Goal: Communication & Community: Answer question/provide support

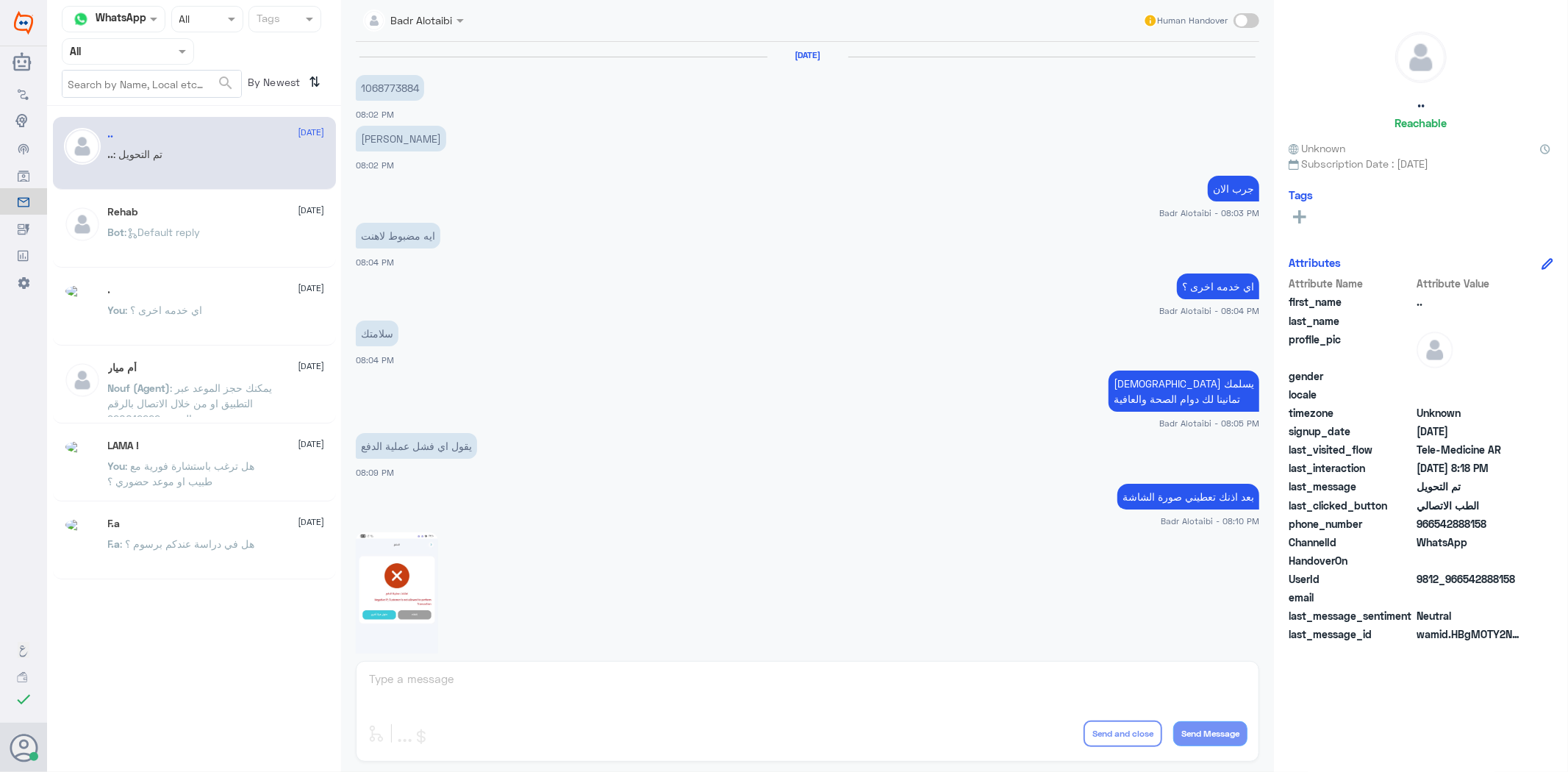
scroll to position [1062, 0]
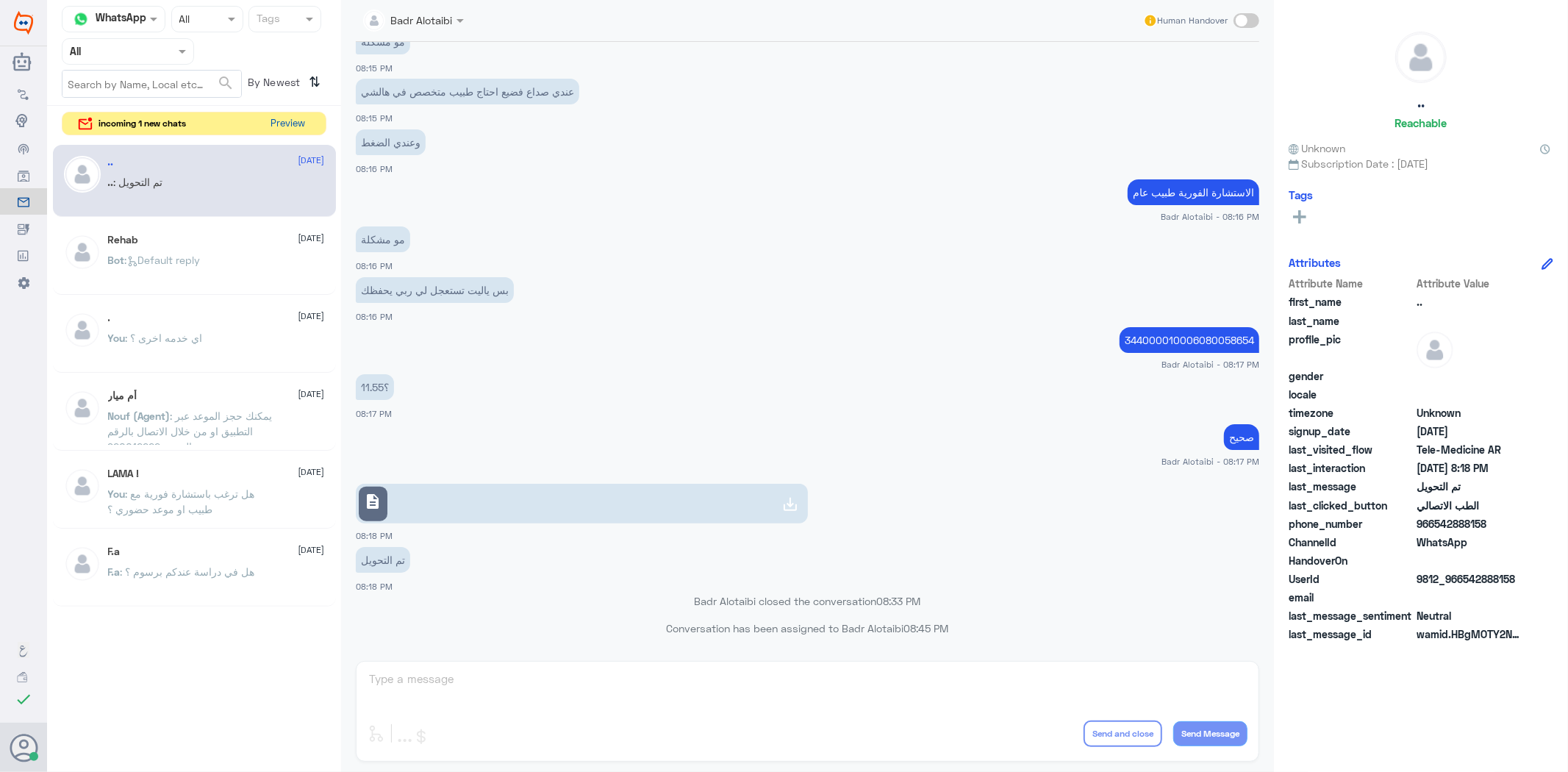
click at [285, 120] on button "Preview" at bounding box center [288, 123] width 46 height 22
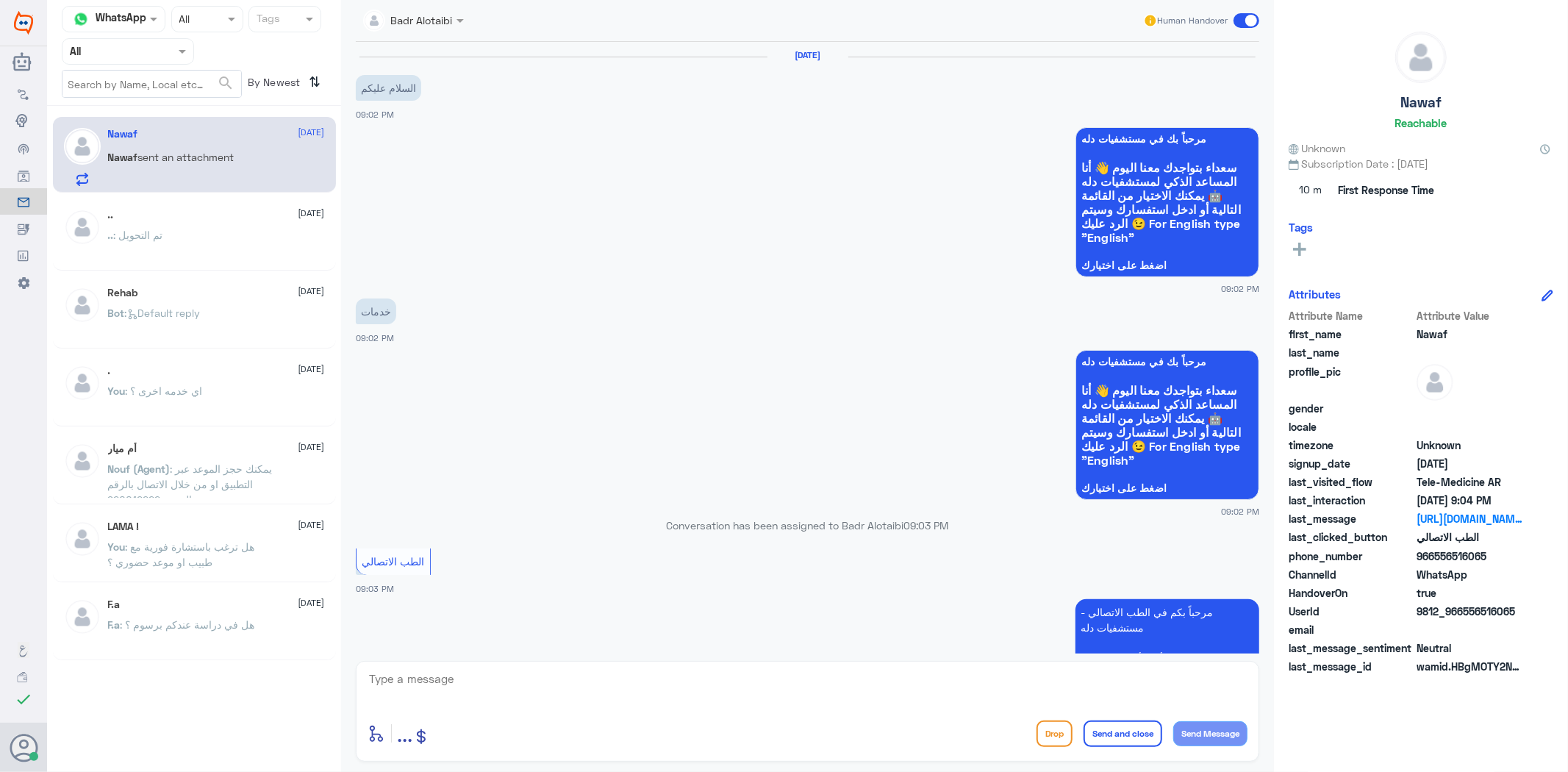
scroll to position [328, 0]
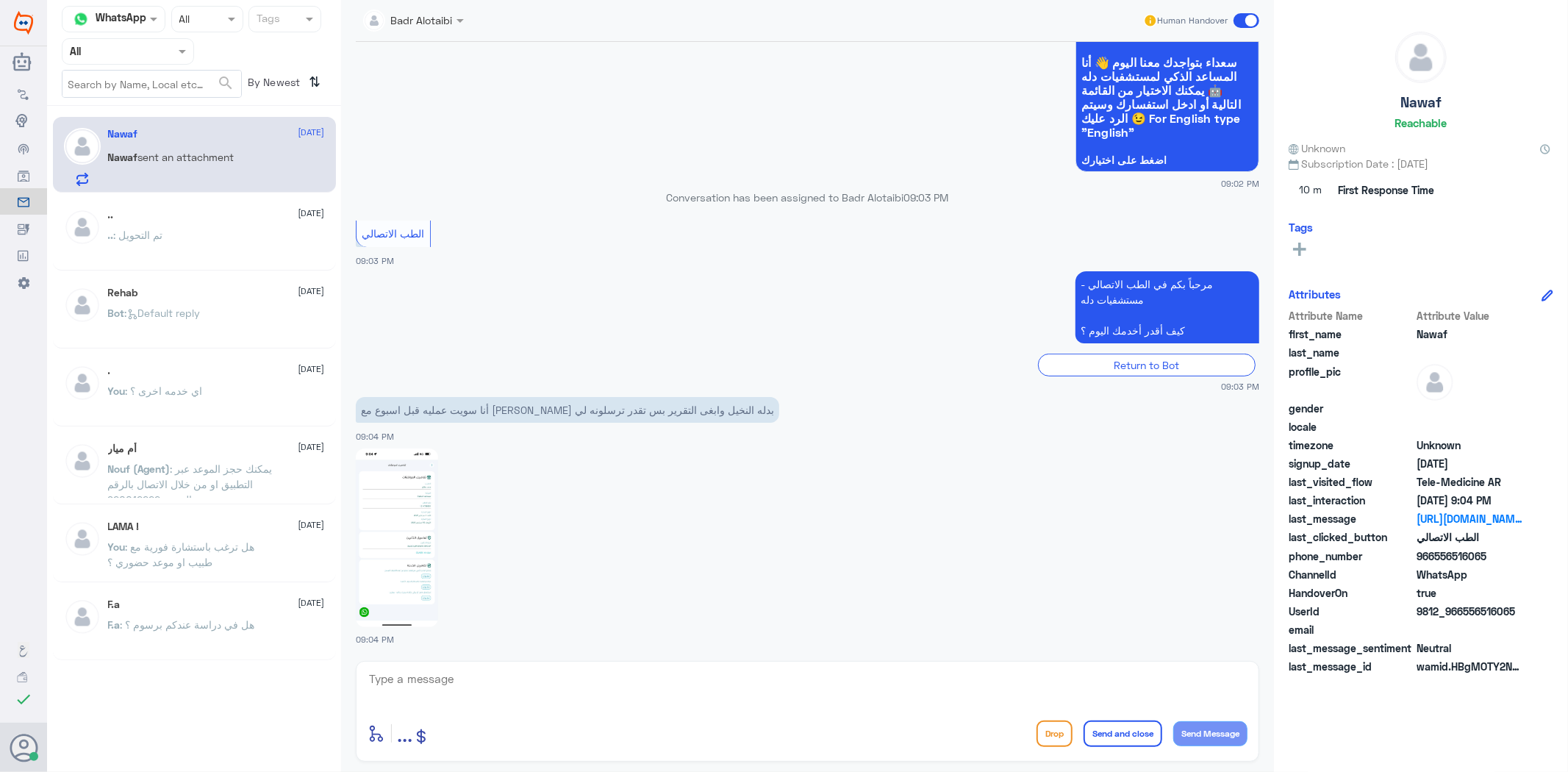
click at [429, 559] on img at bounding box center [396, 538] width 83 height 179
drag, startPoint x: 1519, startPoint y: 607, endPoint x: 1461, endPoint y: 616, distance: 58.7
click at [1461, 616] on span "9812_966556516065" at bounding box center [1471, 611] width 107 height 16
copy span "556516065"
click at [689, 688] on textarea at bounding box center [807, 687] width 880 height 36
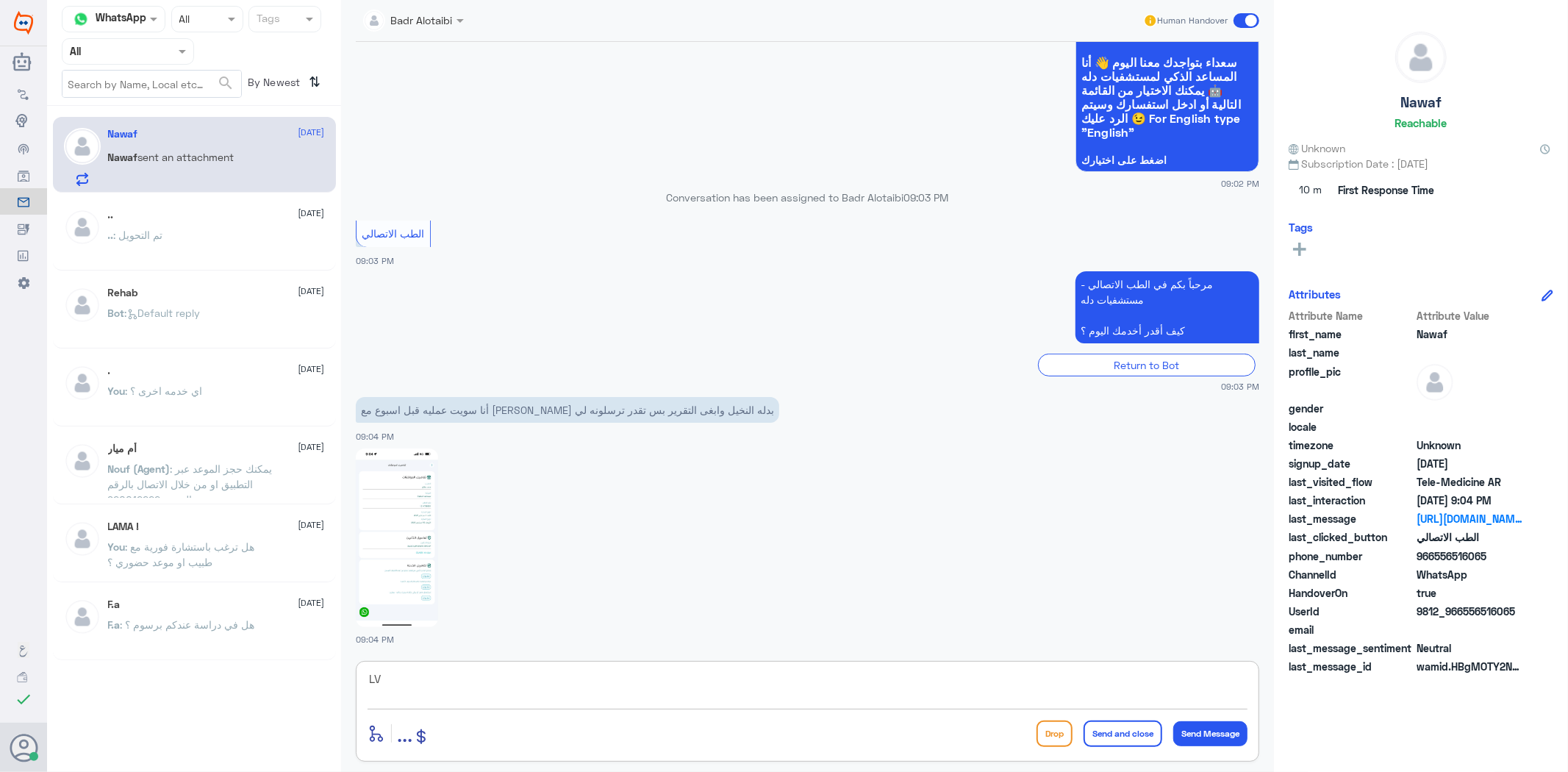
type textarea "L"
type textarea "مرحبا معك بدر من الطب الاتصالي كيف اقدر اخدمك ؟"
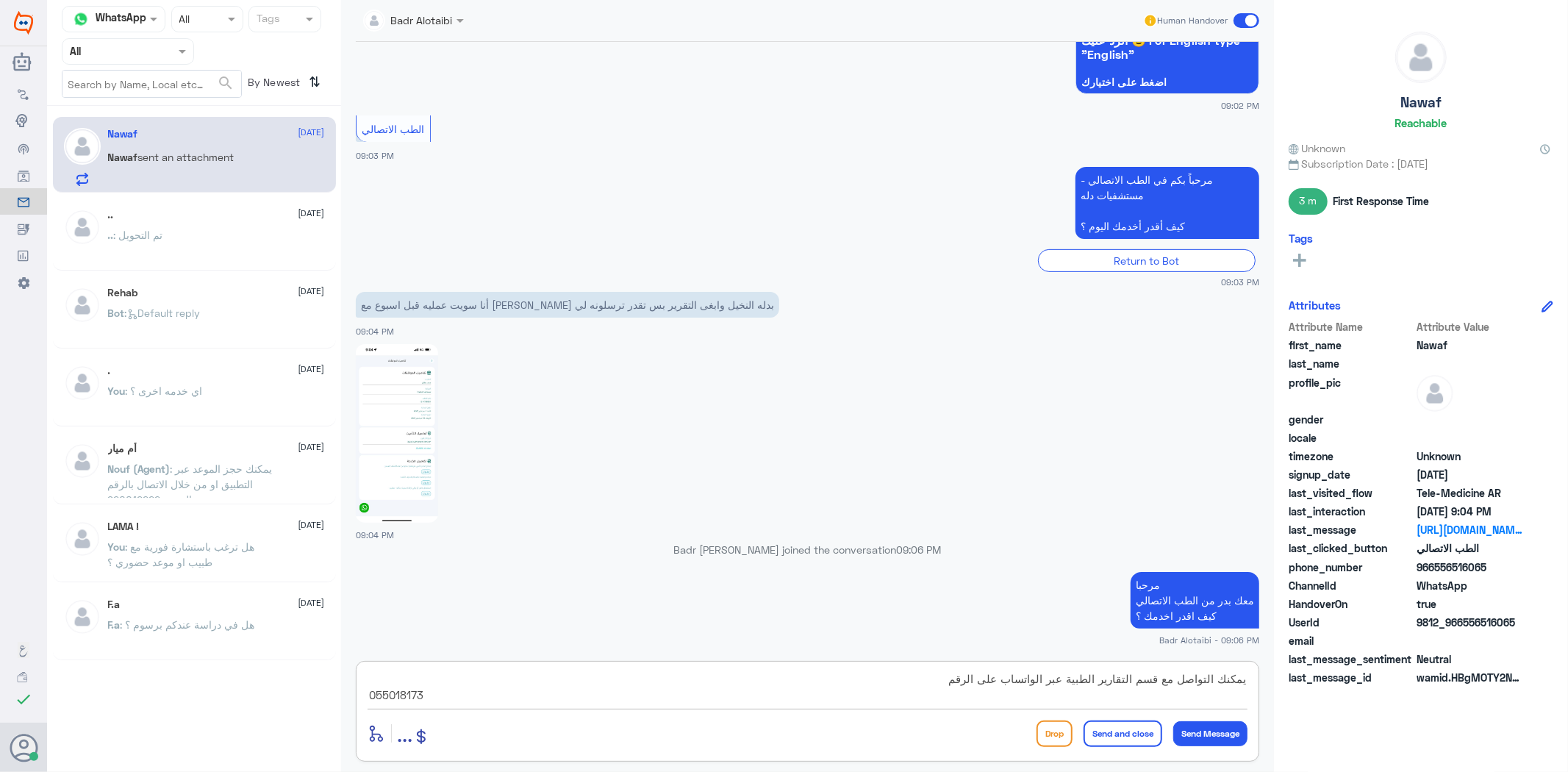
type textarea "يمكنك التواصل مع قسم التقارير الطبية عبر الواتساب على الرقم 0550181732"
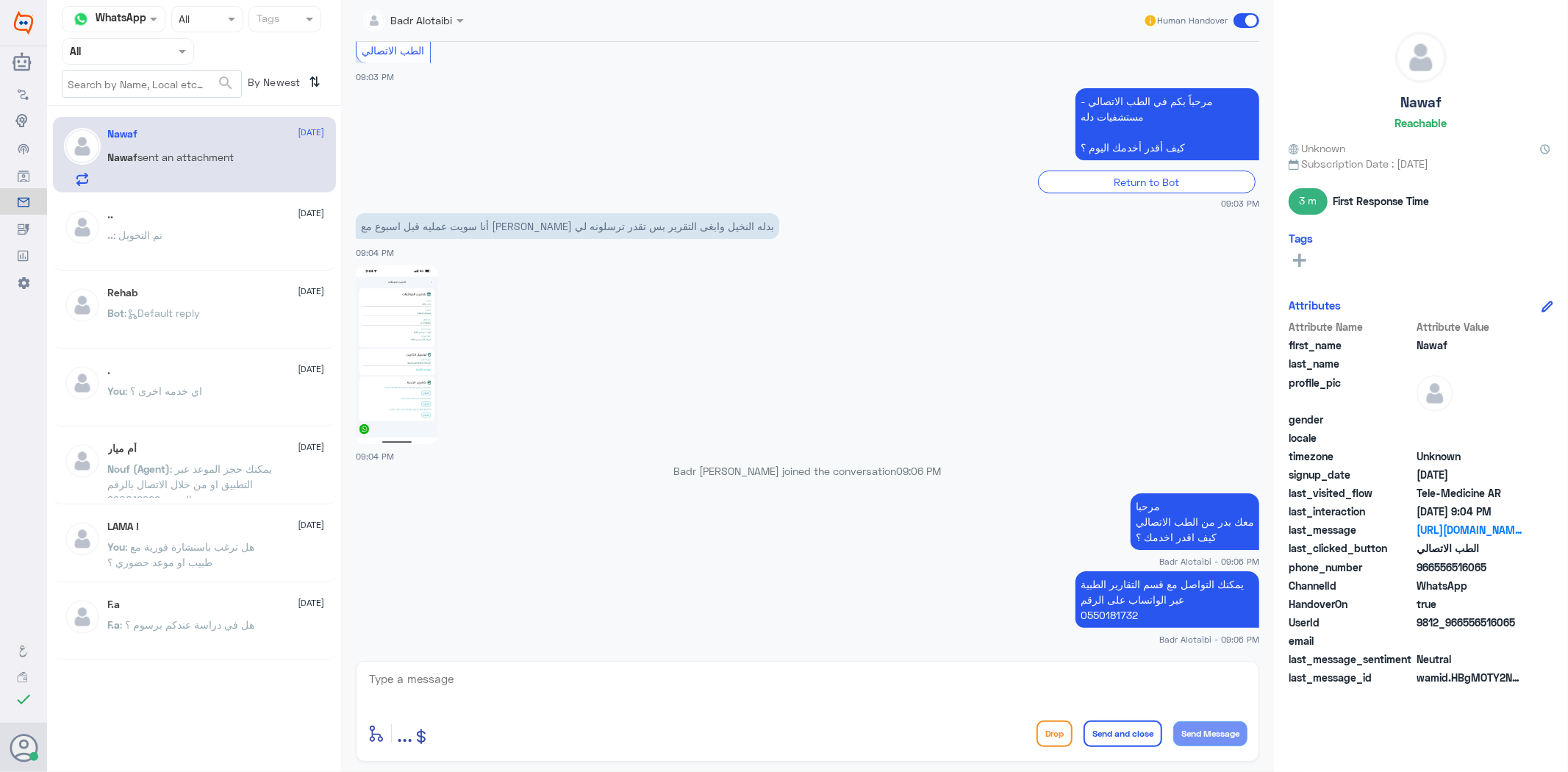
click at [1239, 19] on span at bounding box center [1246, 20] width 25 height 15
click at [0, 0] on input "checkbox" at bounding box center [0, 0] width 0 height 0
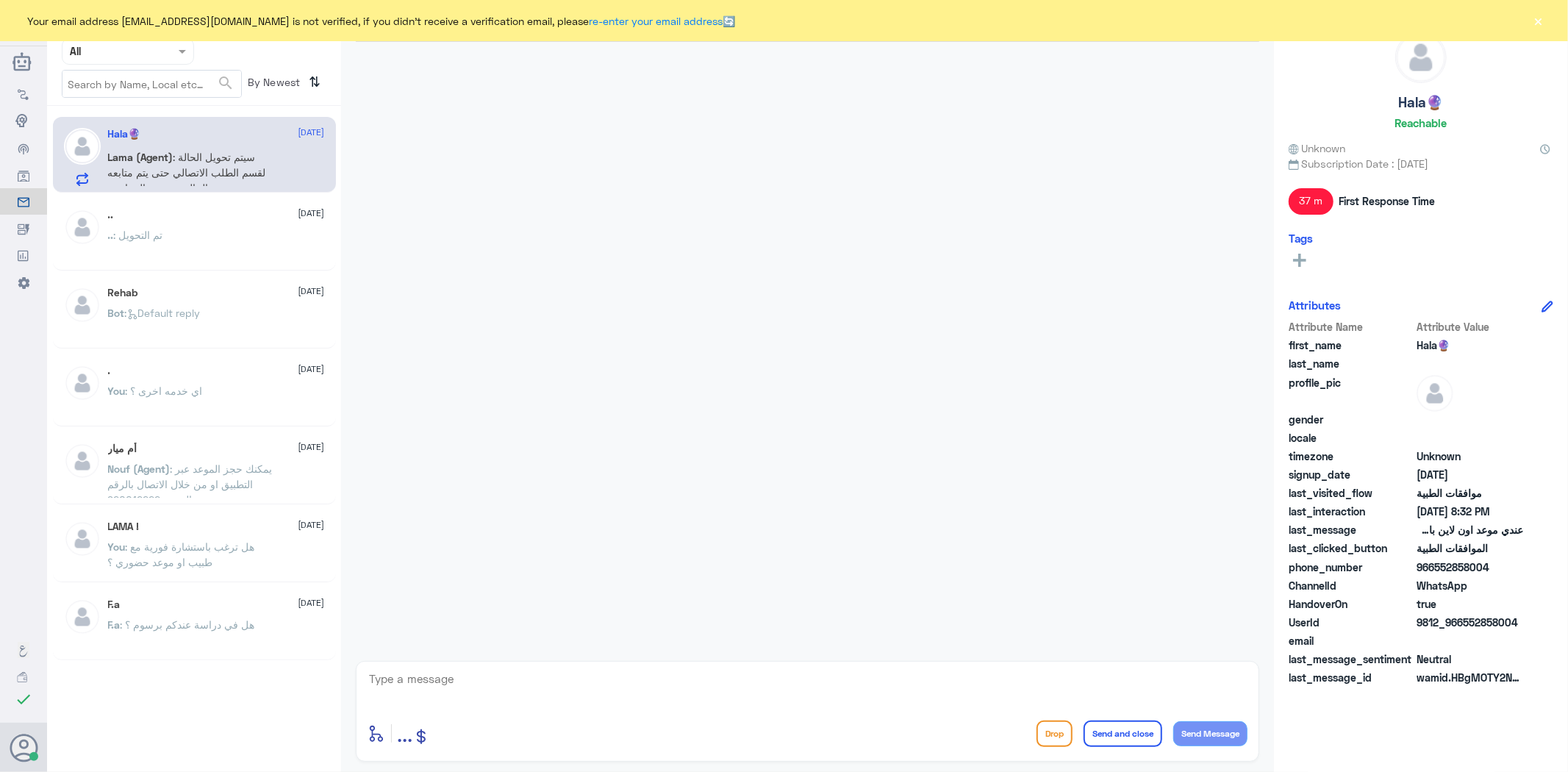
click at [1540, 19] on button "×" at bounding box center [1539, 20] width 15 height 15
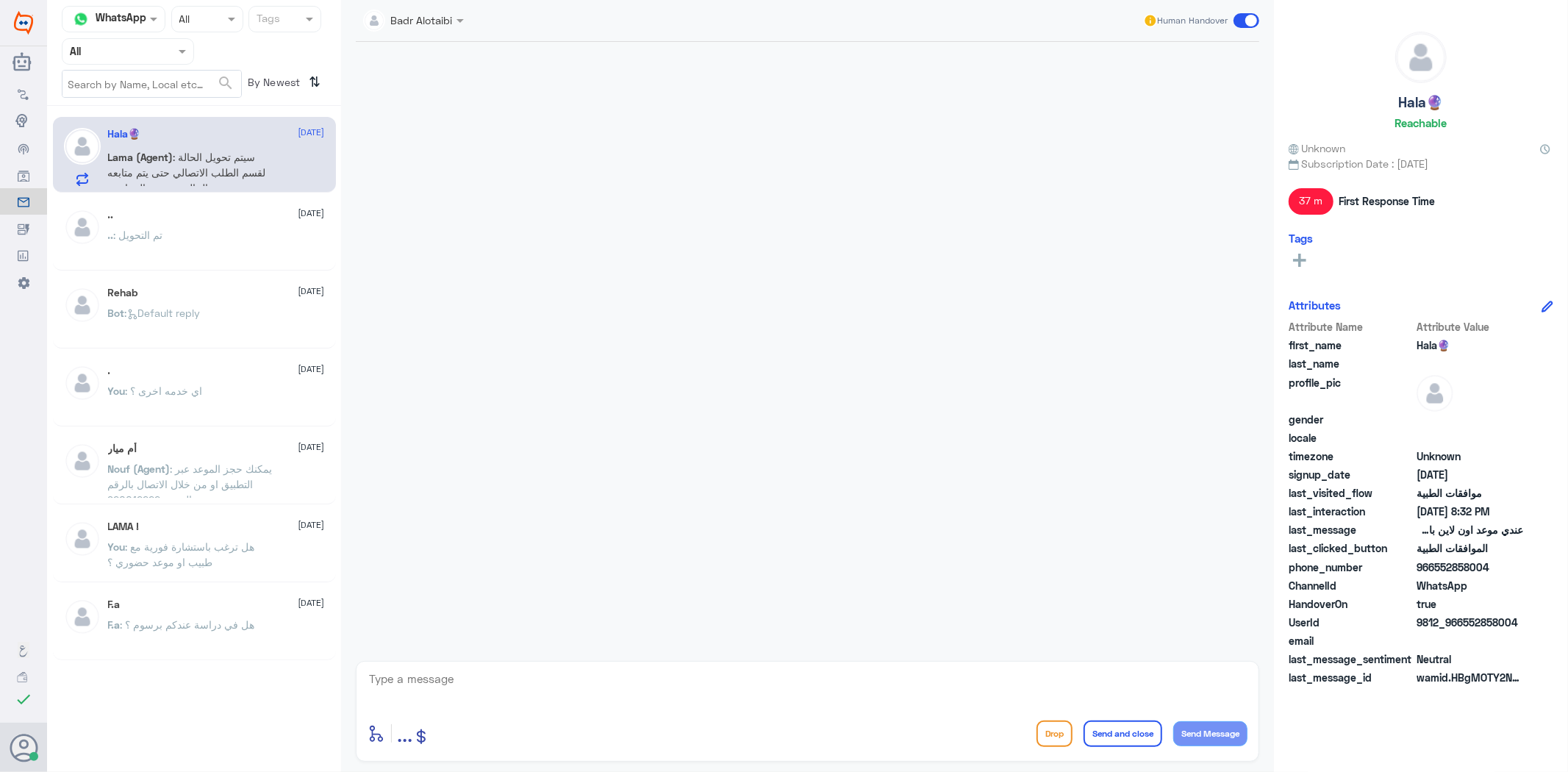
click at [525, 676] on textarea at bounding box center [807, 687] width 880 height 36
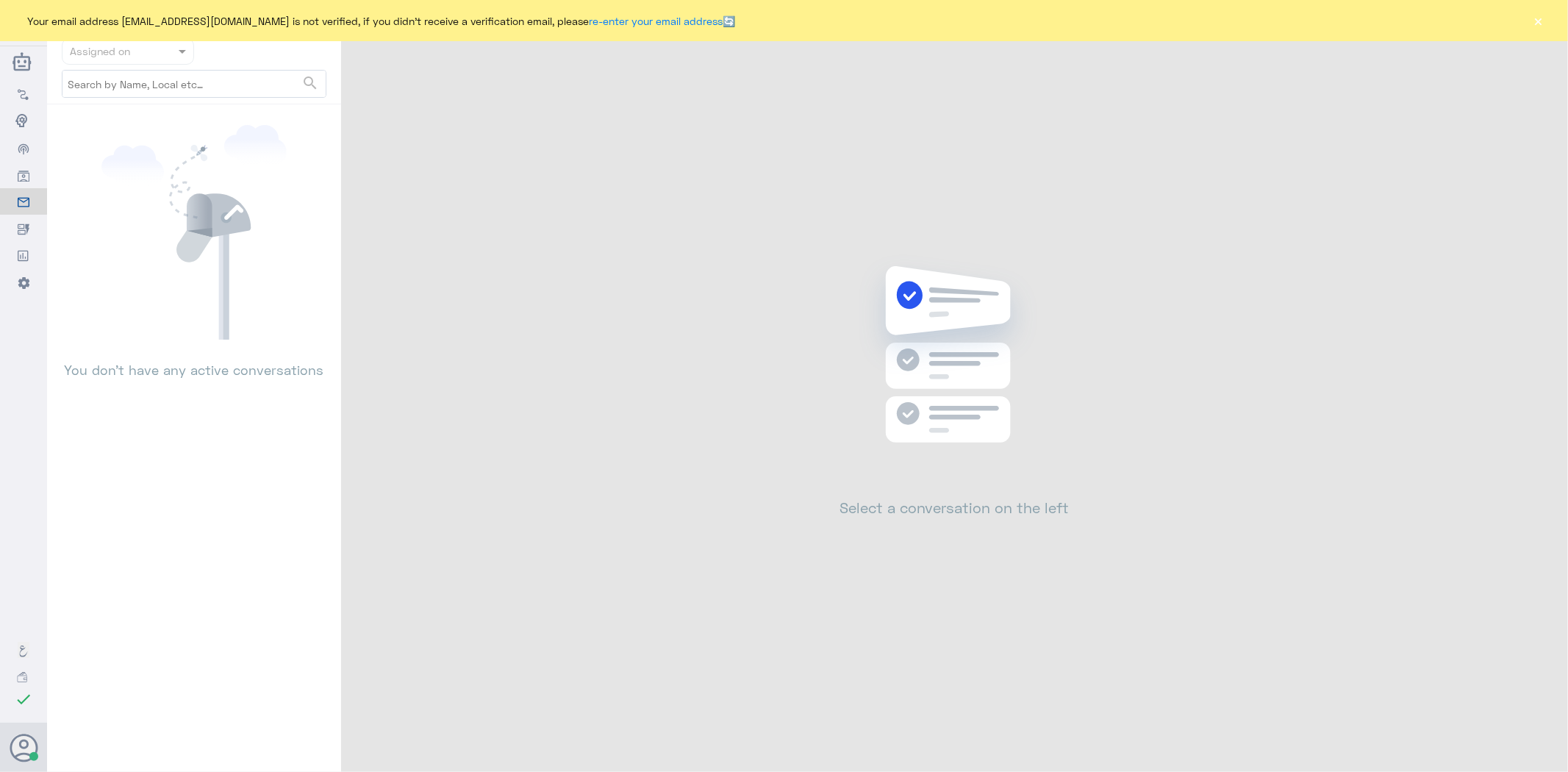
click at [1538, 22] on button "×" at bounding box center [1539, 20] width 15 height 15
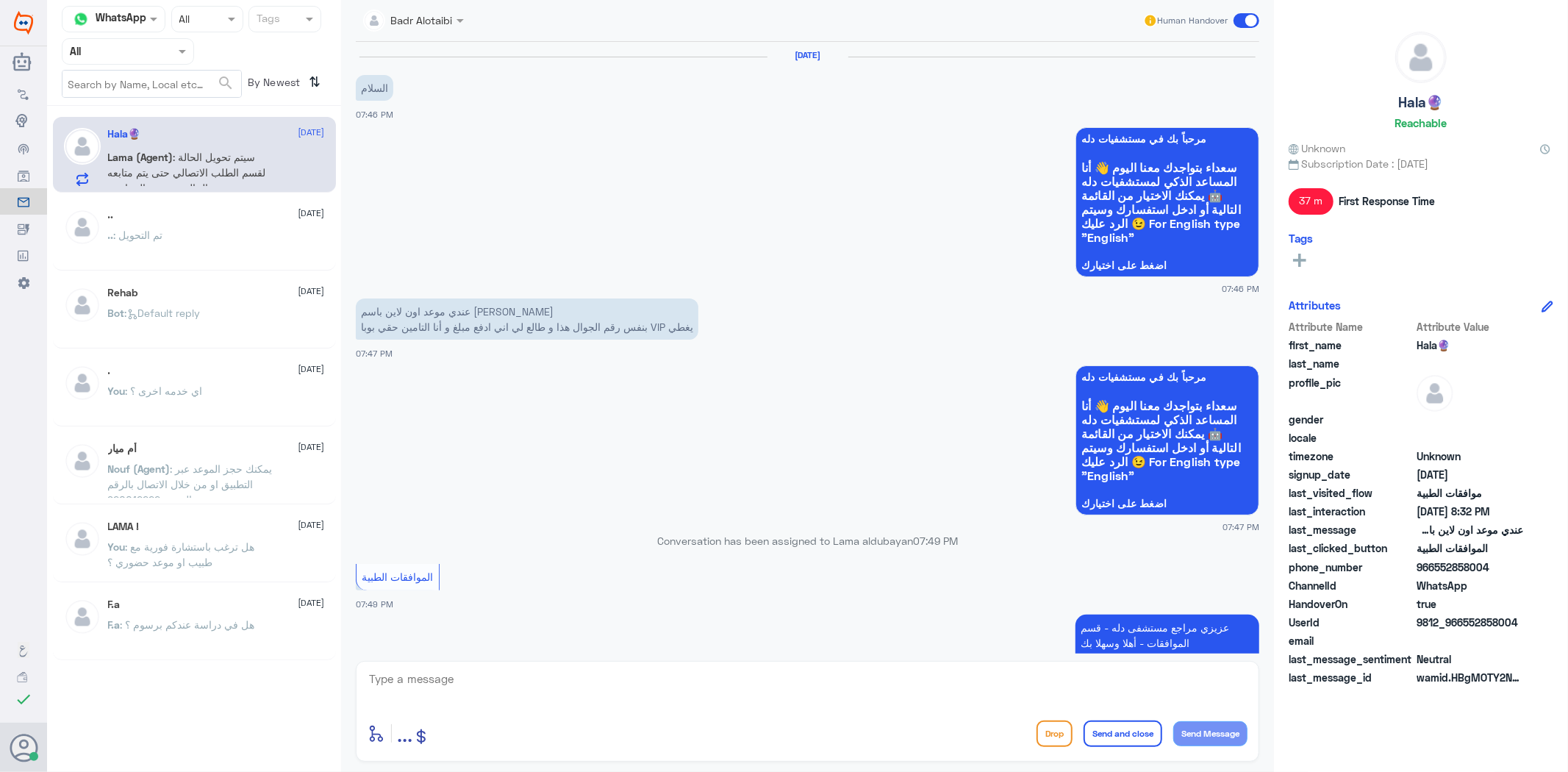
scroll to position [708, 0]
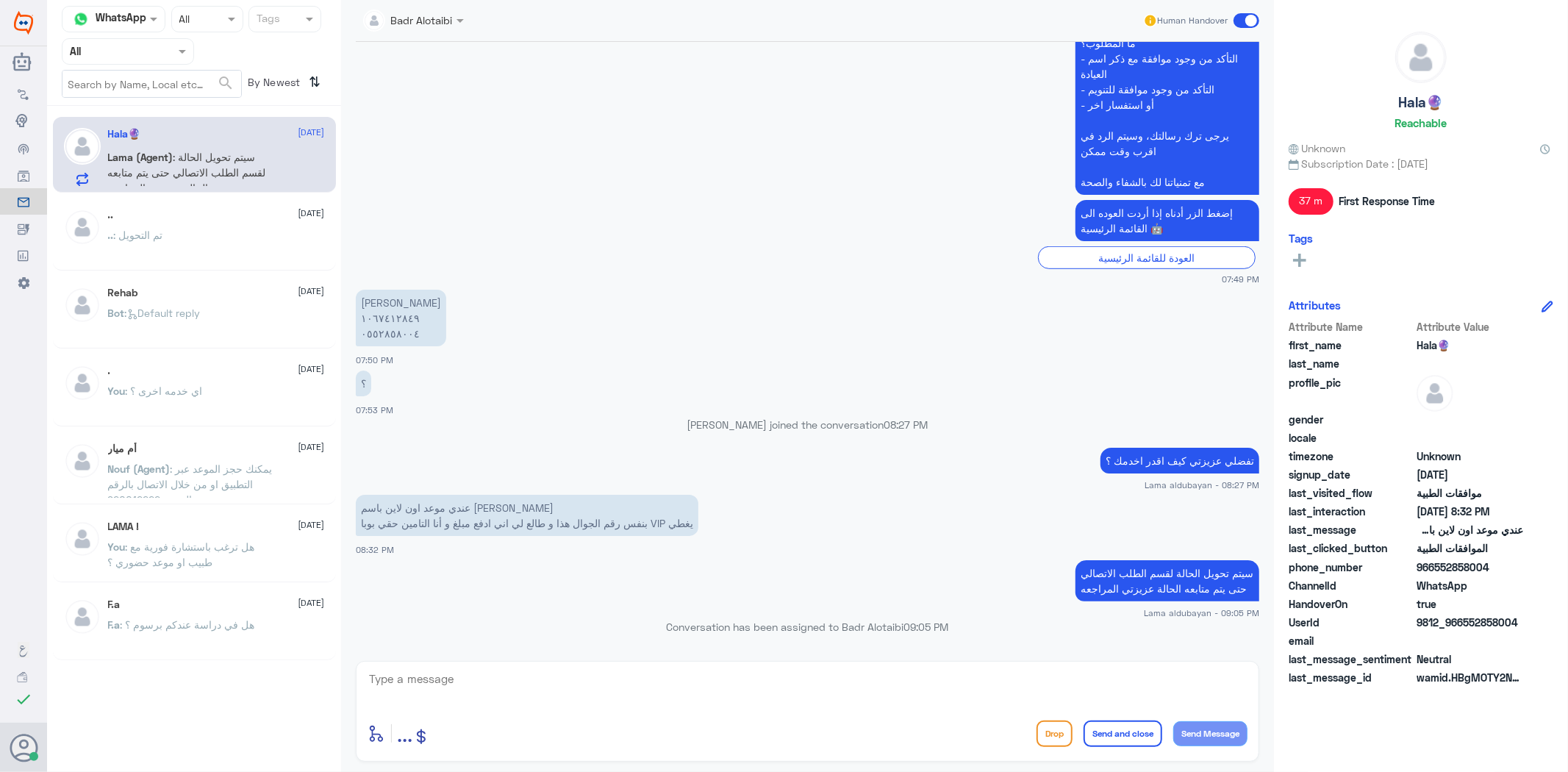
click at [494, 685] on textarea at bounding box center [807, 687] width 880 height 36
drag, startPoint x: 446, startPoint y: 675, endPoint x: 366, endPoint y: 680, distance: 80.2
click at [366, 680] on div "1067412849 enter flow name ... Drop Send and close Send Message" at bounding box center [807, 711] width 903 height 101
type textarea "1067412849"
type textarea "م"
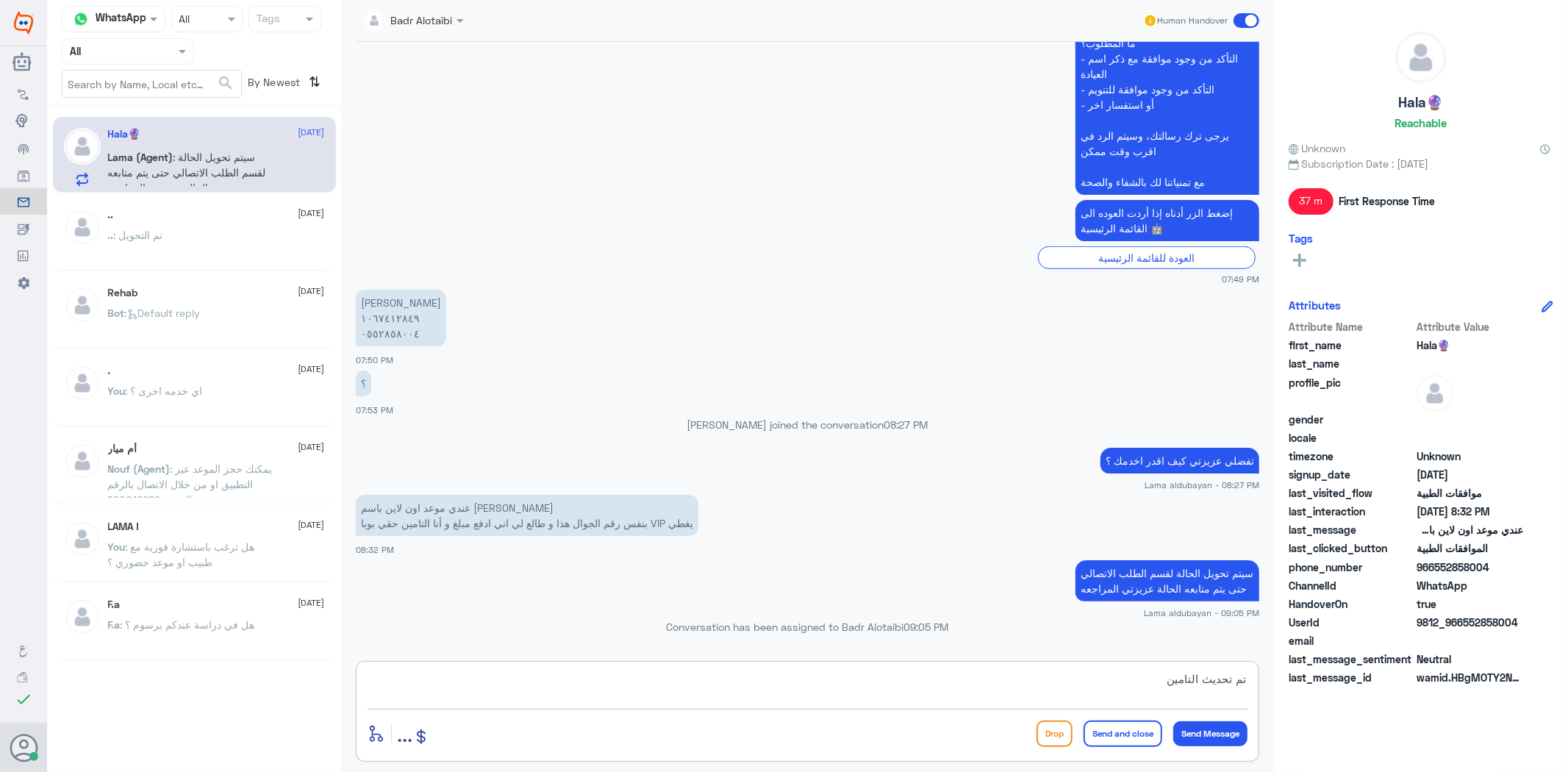
type textarea "تم تحديث التامين"
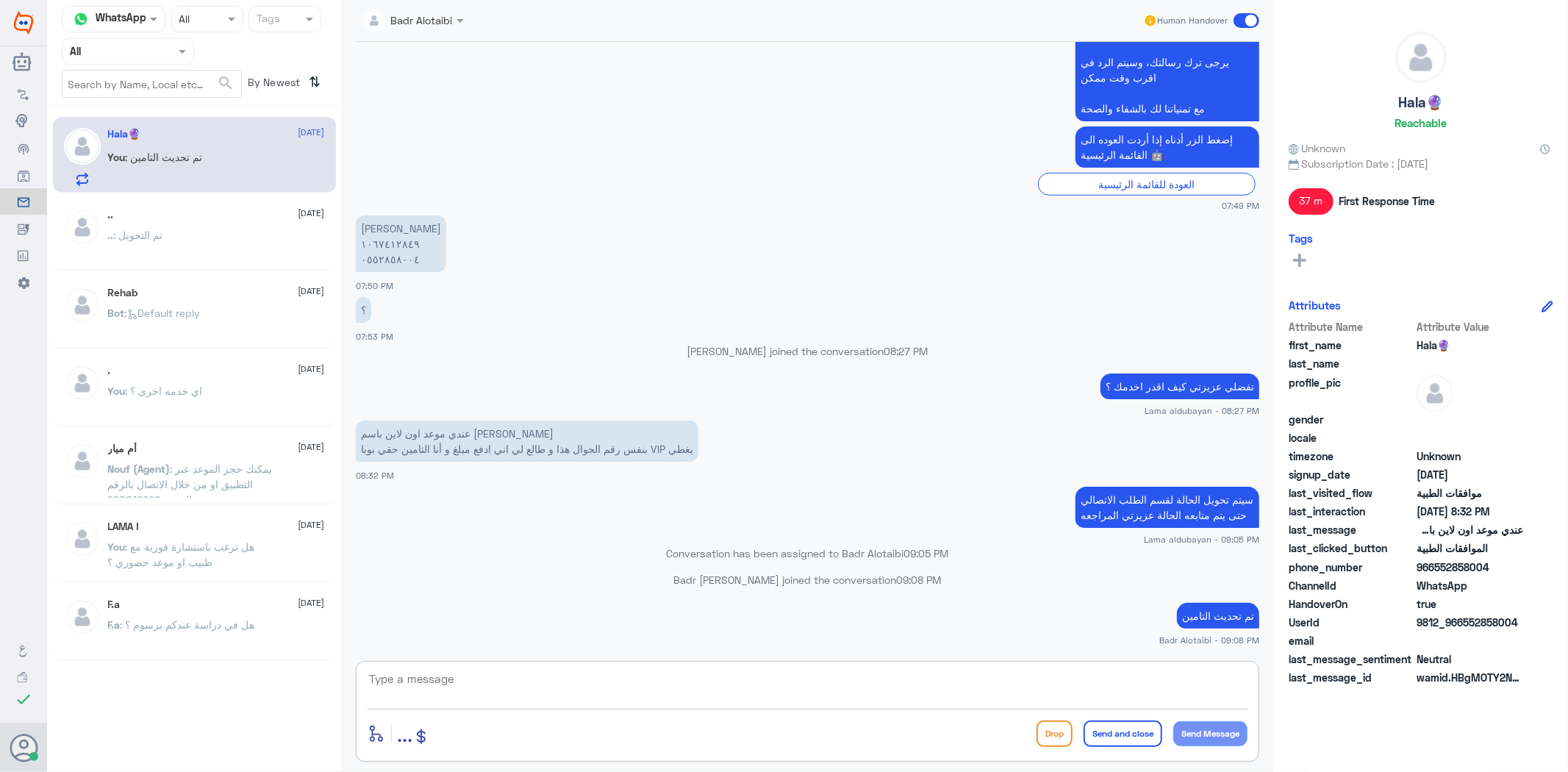
click at [1024, 681] on textarea at bounding box center [807, 687] width 880 height 36
click at [1246, 17] on span at bounding box center [1246, 20] width 25 height 15
click at [0, 0] on input "checkbox" at bounding box center [0, 0] width 0 height 0
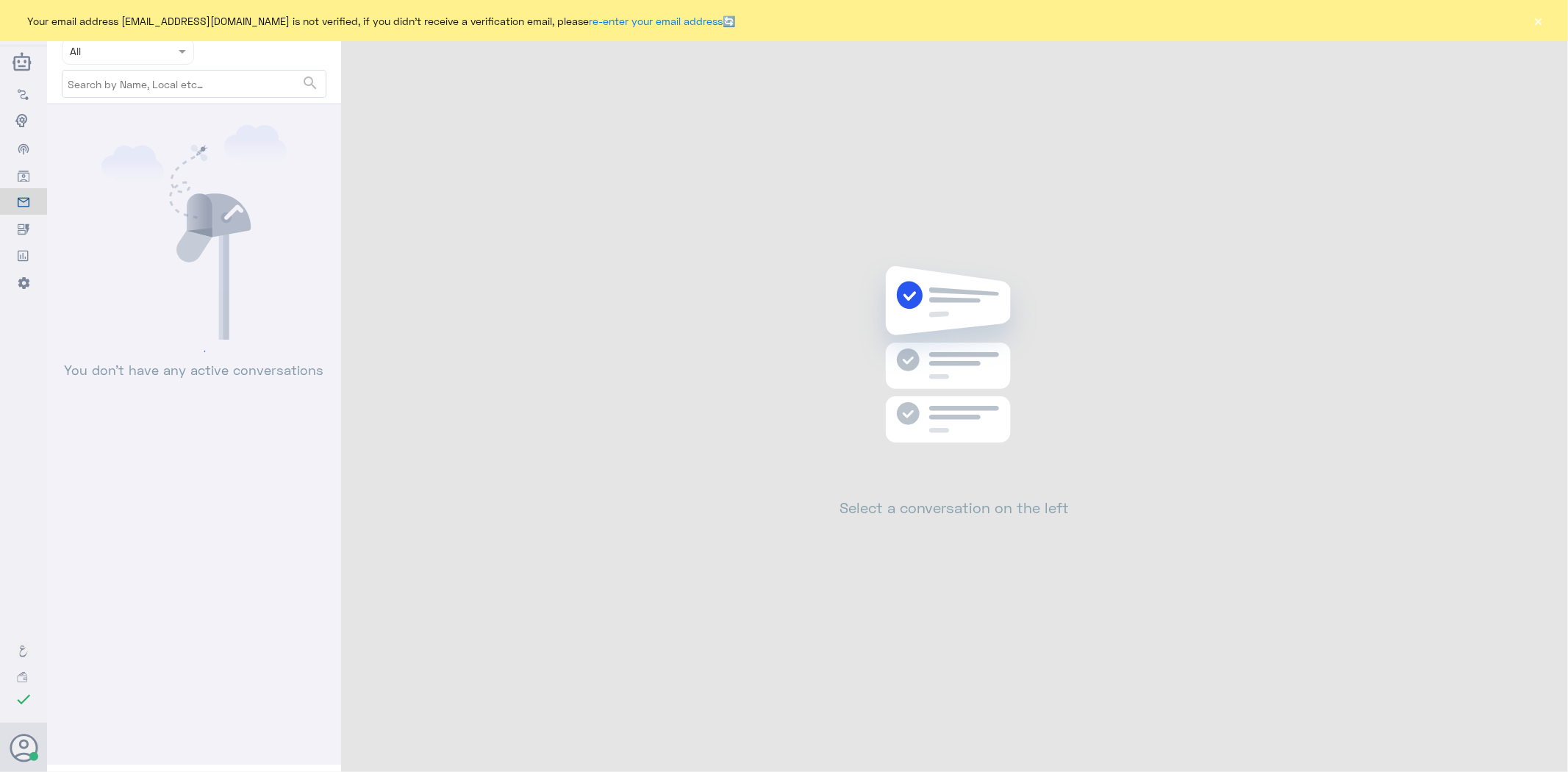
click at [1534, 23] on button "×" at bounding box center [1539, 20] width 15 height 15
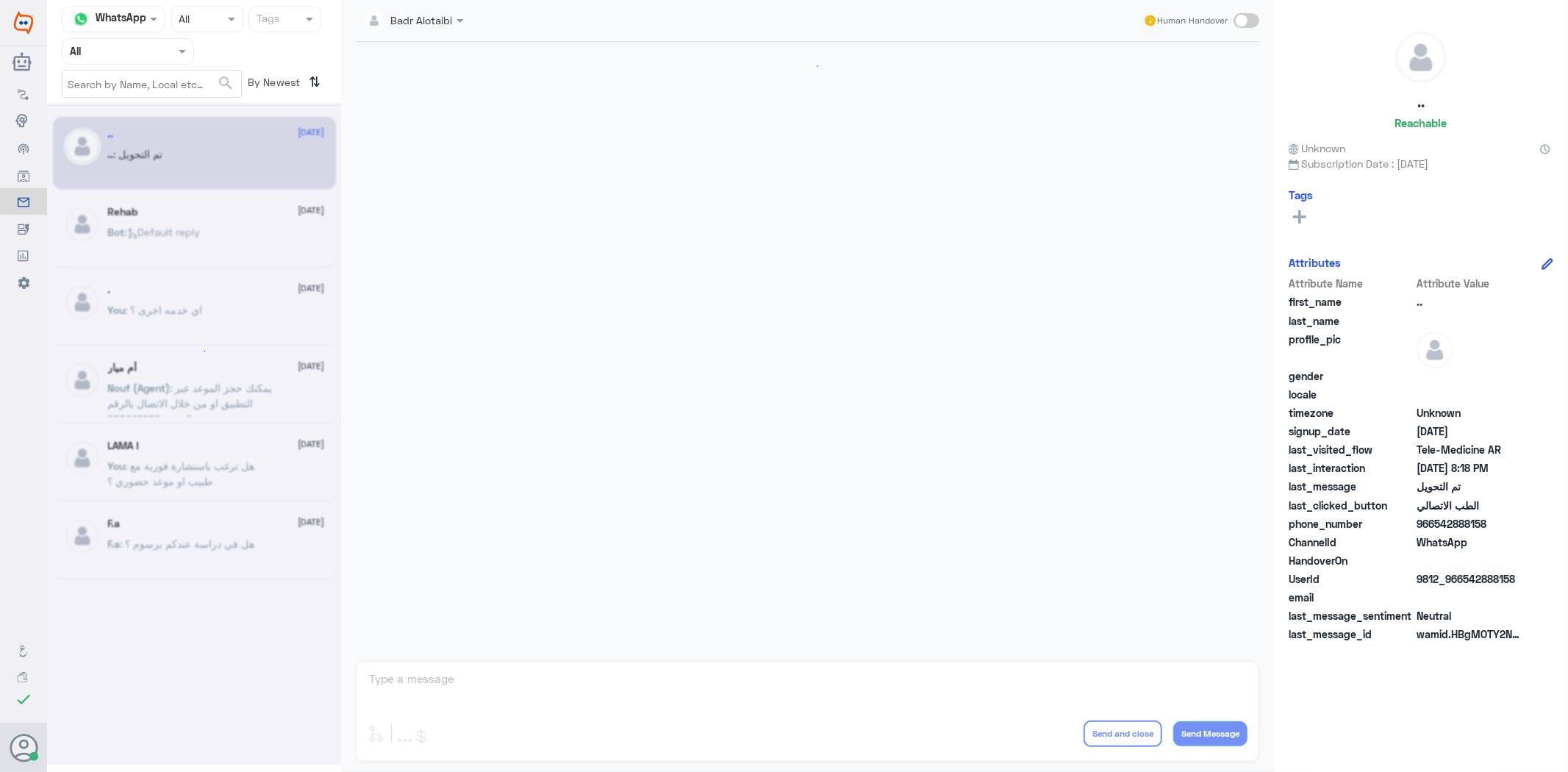
scroll to position [1062, 0]
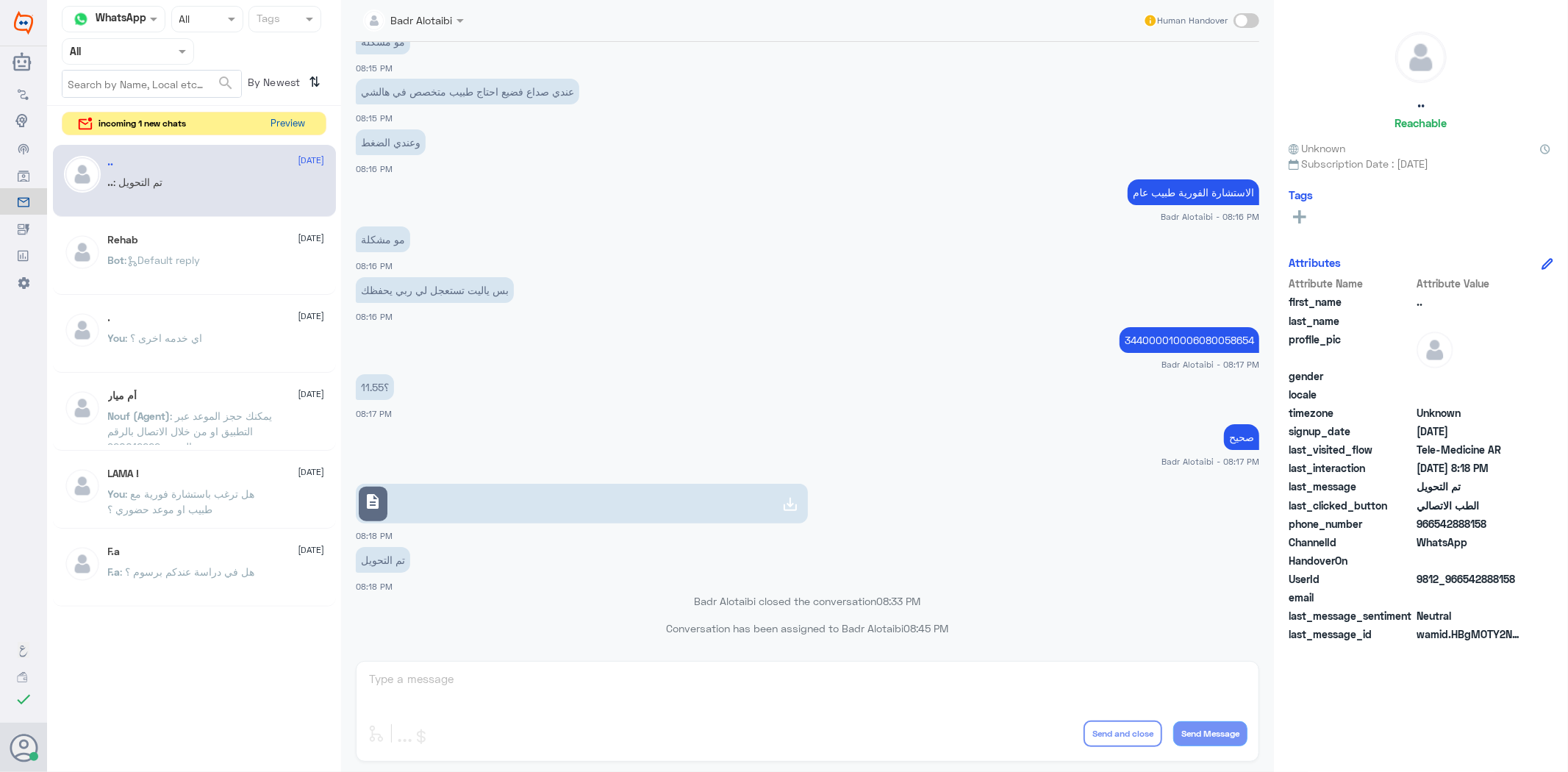
click at [303, 125] on button "Preview" at bounding box center [288, 123] width 46 height 22
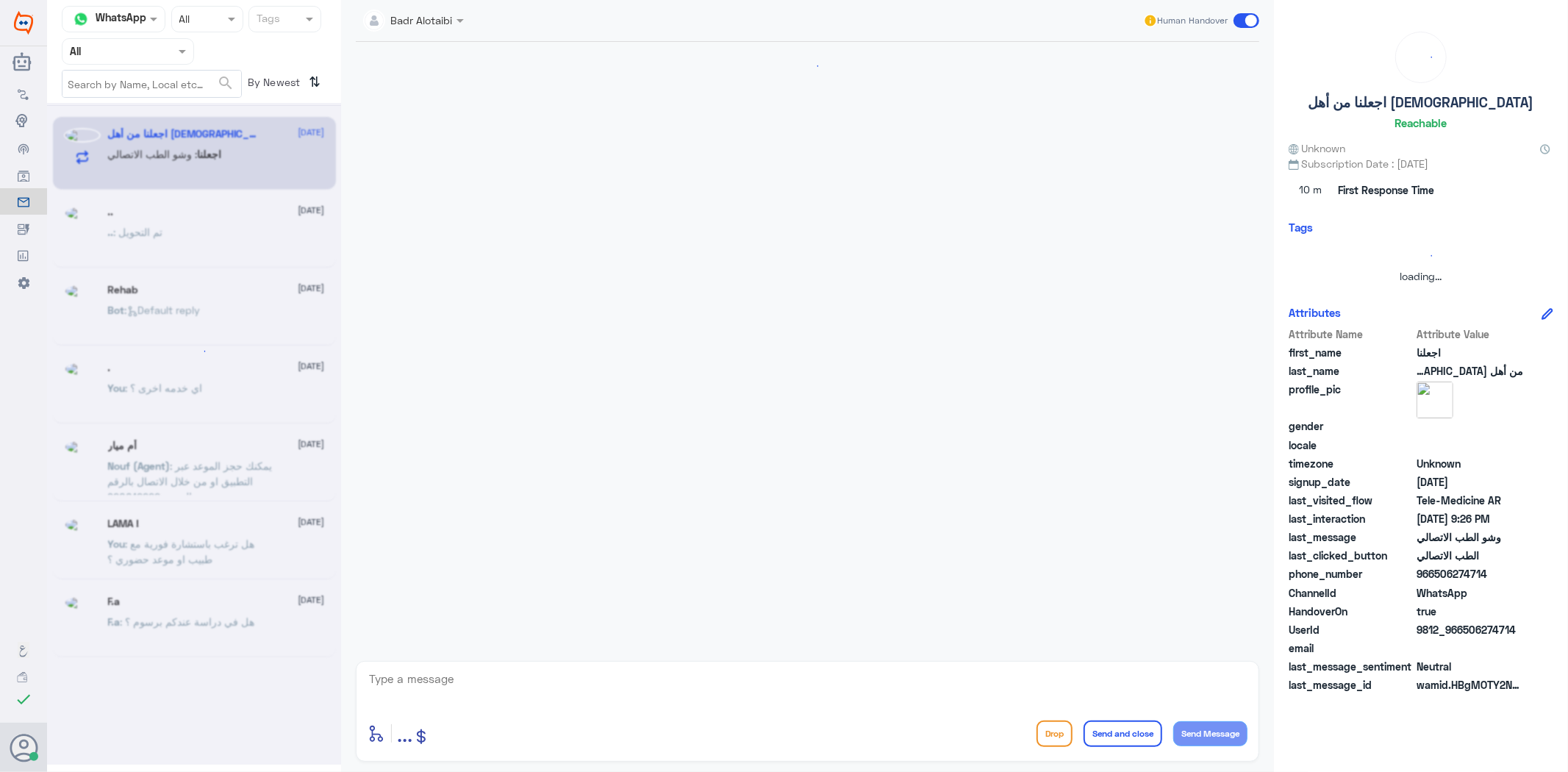
scroll to position [0, 0]
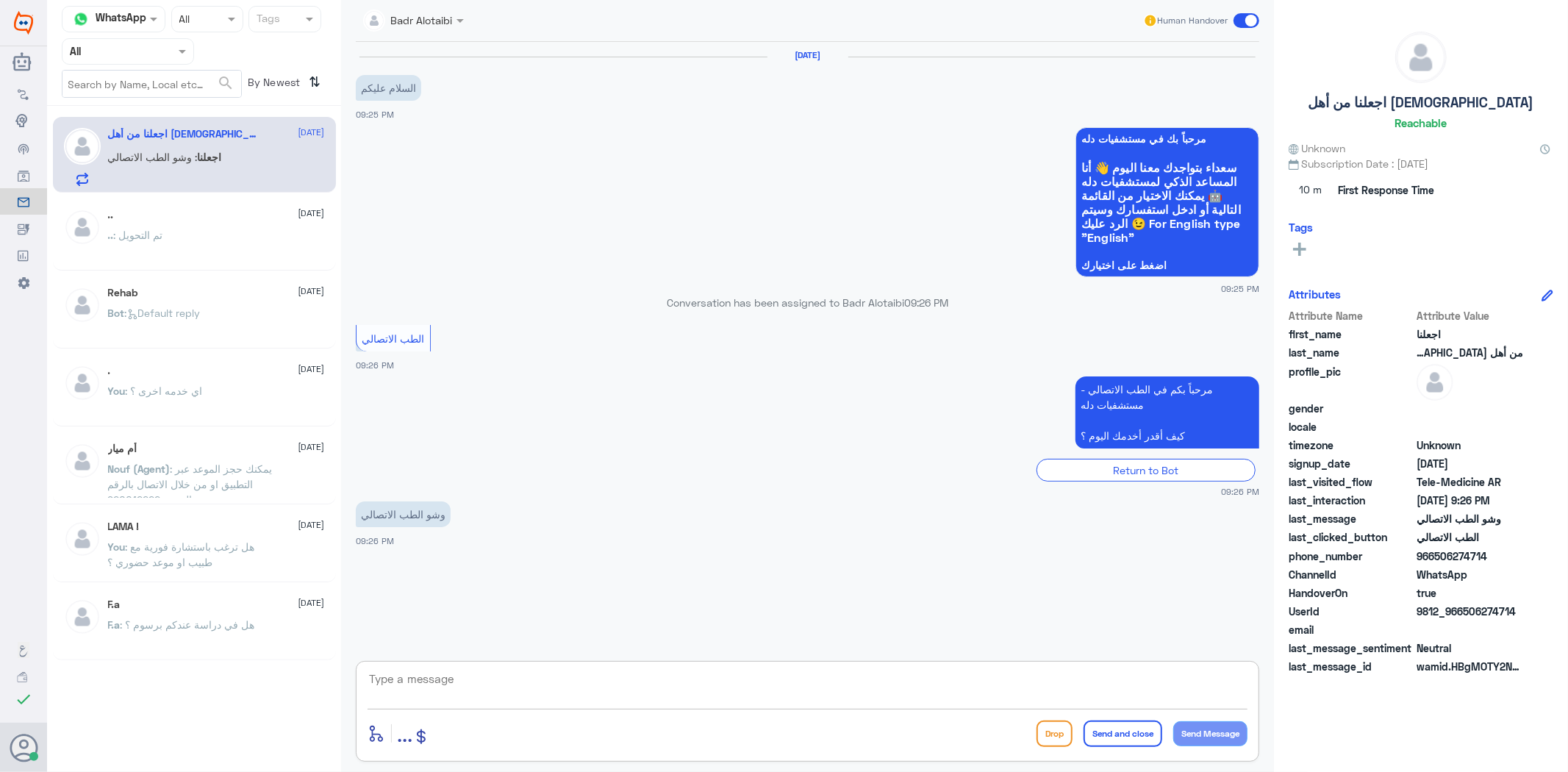
click at [592, 681] on textarea at bounding box center [807, 687] width 880 height 36
click at [597, 688] on textarea at bounding box center [807, 687] width 880 height 36
click at [893, 693] on textarea at bounding box center [807, 687] width 880 height 36
type textarea "م"
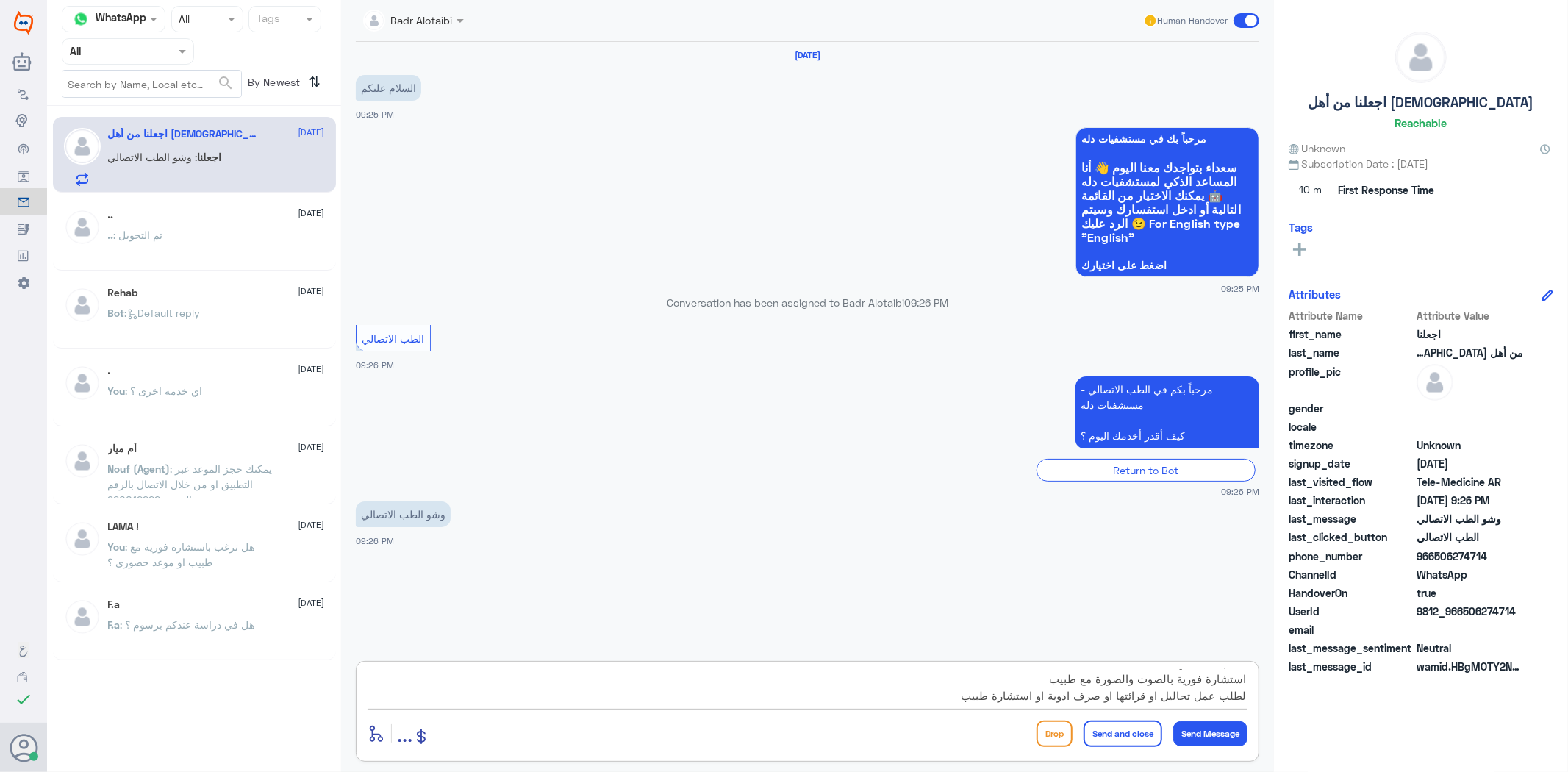
type textarea "الطب الاتصالي استشارة فورية بالصوت والصورة مع طبيب لطلب عمل تحاليل او قرائتها ا…"
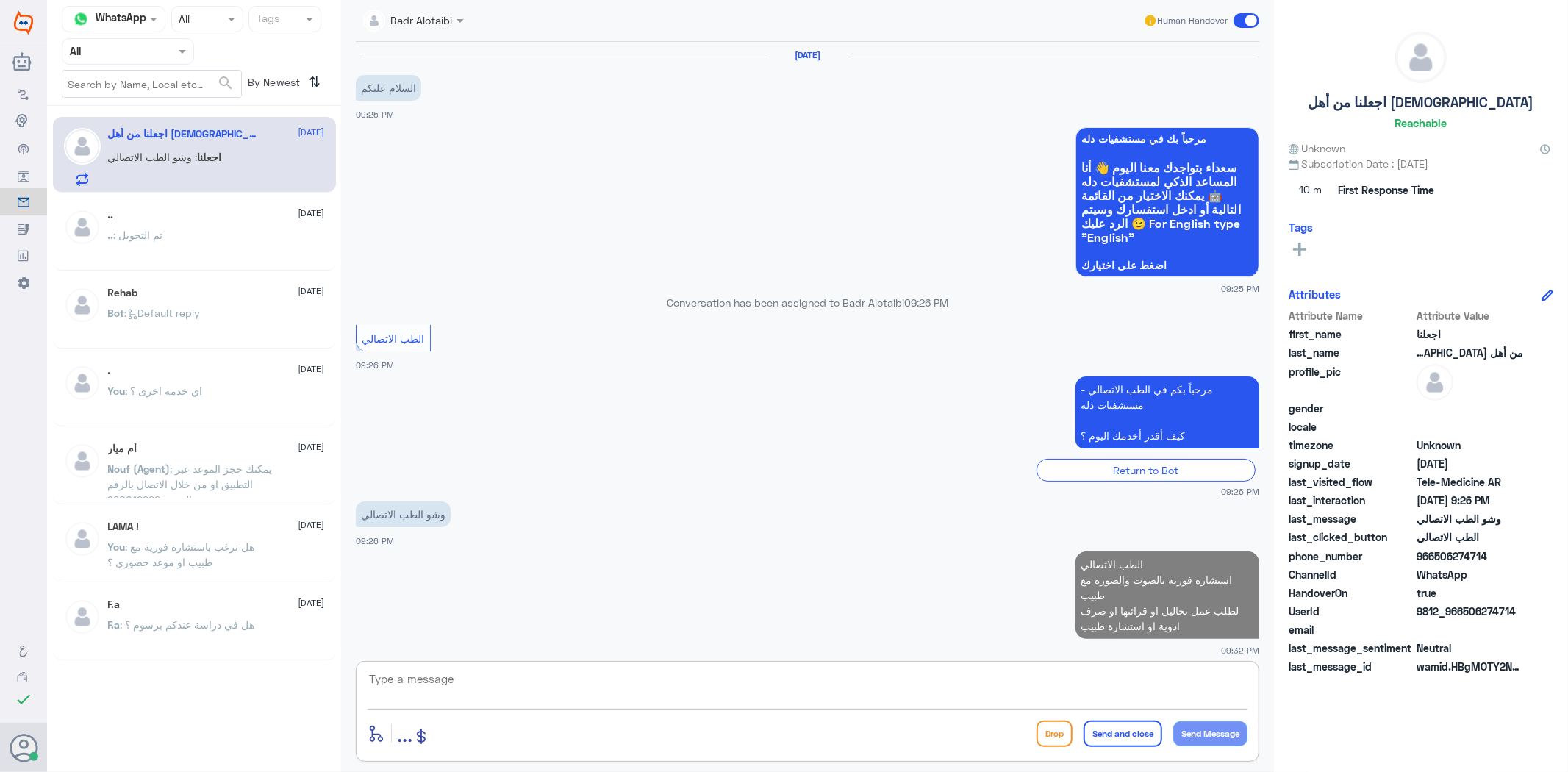
scroll to position [11, 0]
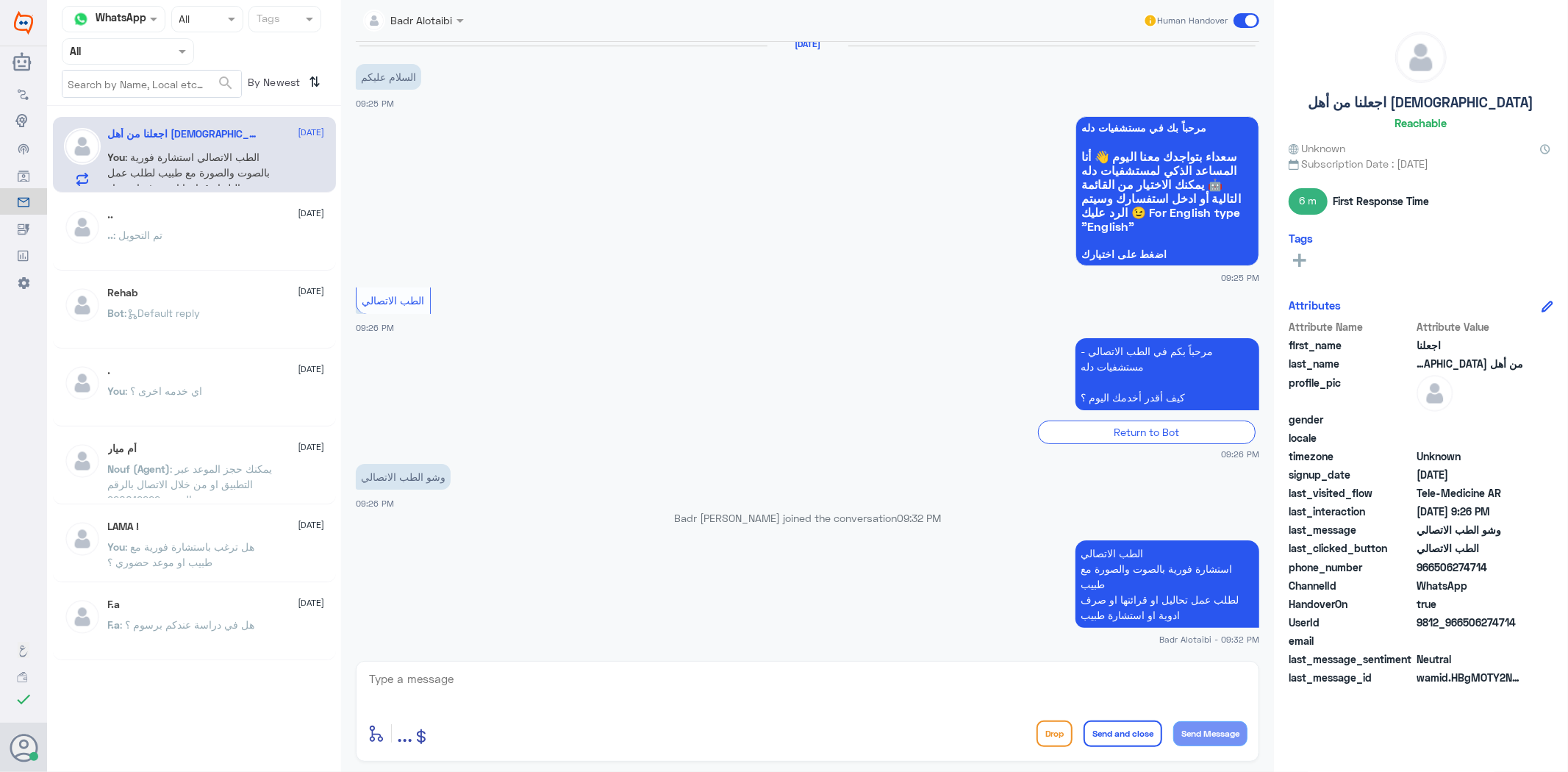
drag, startPoint x: 1487, startPoint y: 619, endPoint x: 1466, endPoint y: 625, distance: 21.8
click at [1466, 625] on span "9812_966506274714" at bounding box center [1471, 622] width 107 height 16
copy span "506274714"
click at [751, 281] on small "09:25 PM" at bounding box center [807, 277] width 903 height 13
click at [1236, 19] on span at bounding box center [1246, 20] width 25 height 15
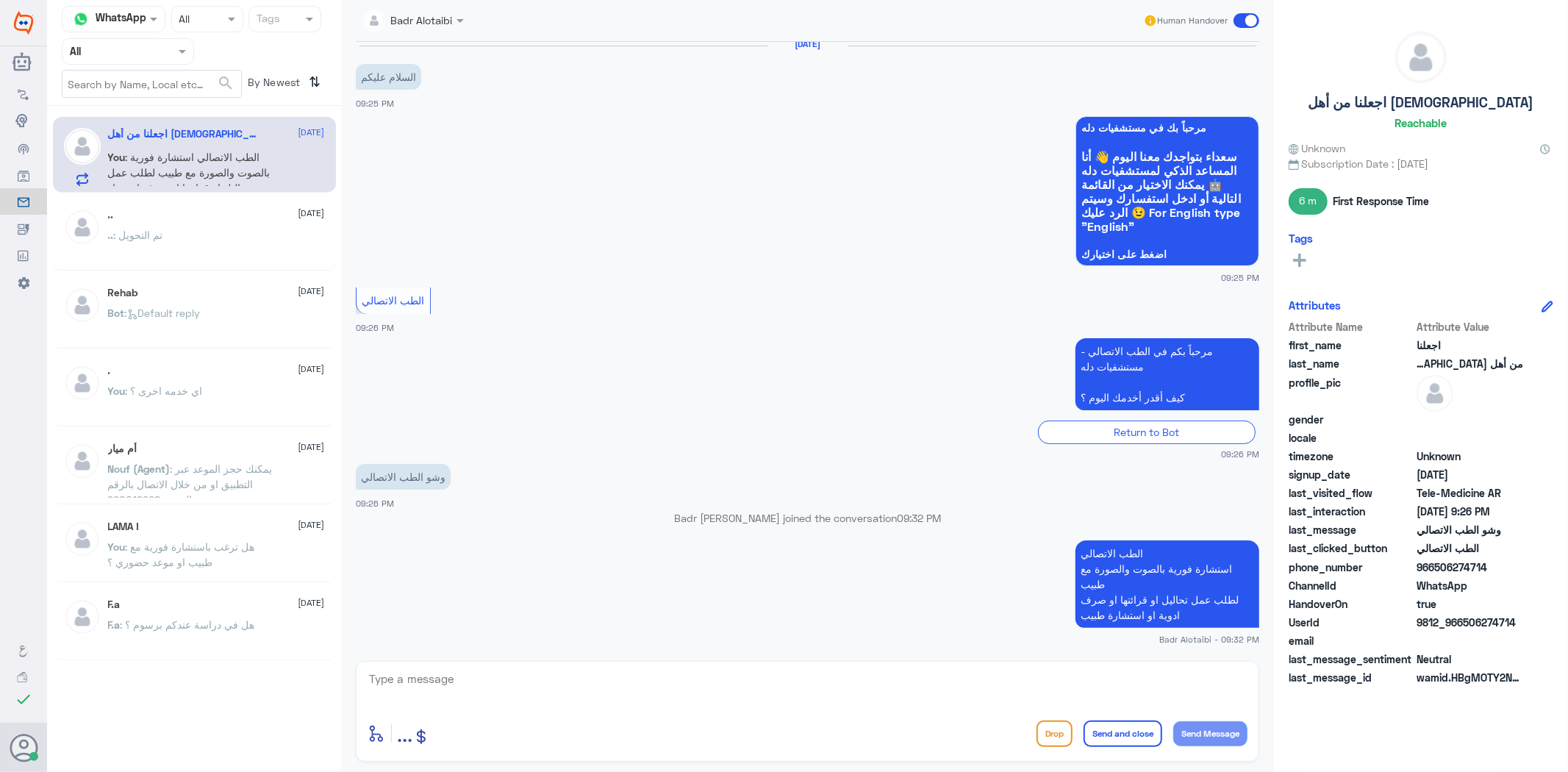
click at [0, 0] on input "checkbox" at bounding box center [0, 0] width 0 height 0
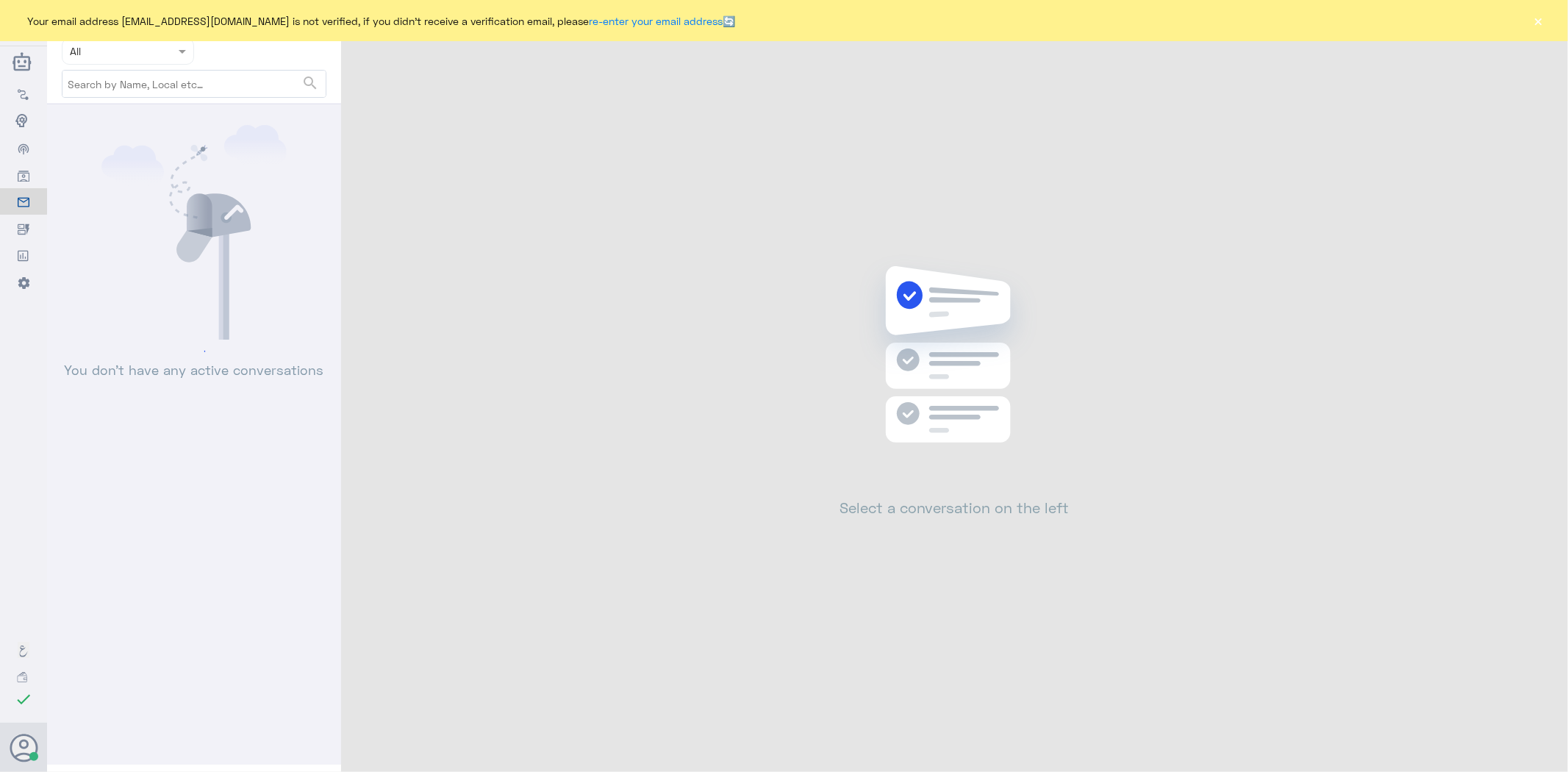
click at [1538, 20] on button "×" at bounding box center [1539, 20] width 15 height 15
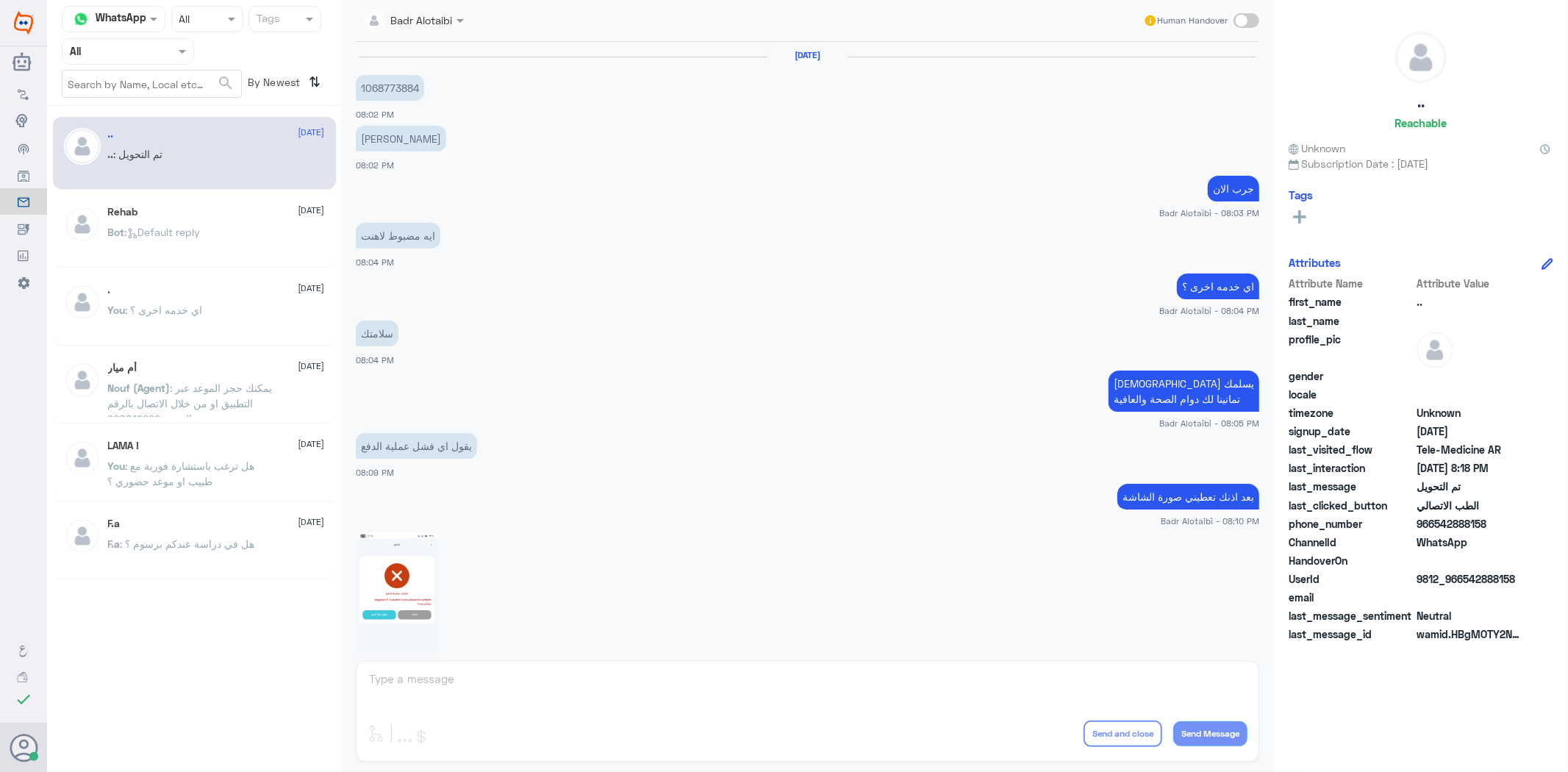
scroll to position [1062, 0]
